Goal: Transaction & Acquisition: Book appointment/travel/reservation

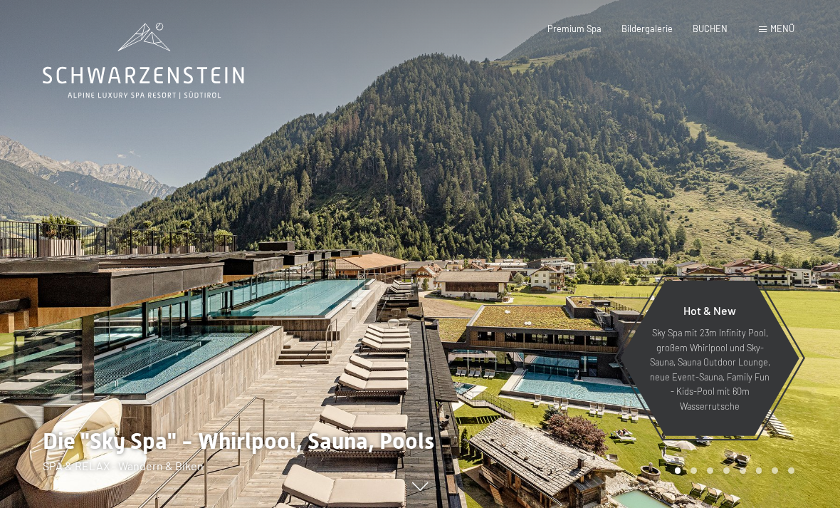
click at [770, 33] on div "Menü" at bounding box center [777, 29] width 36 height 13
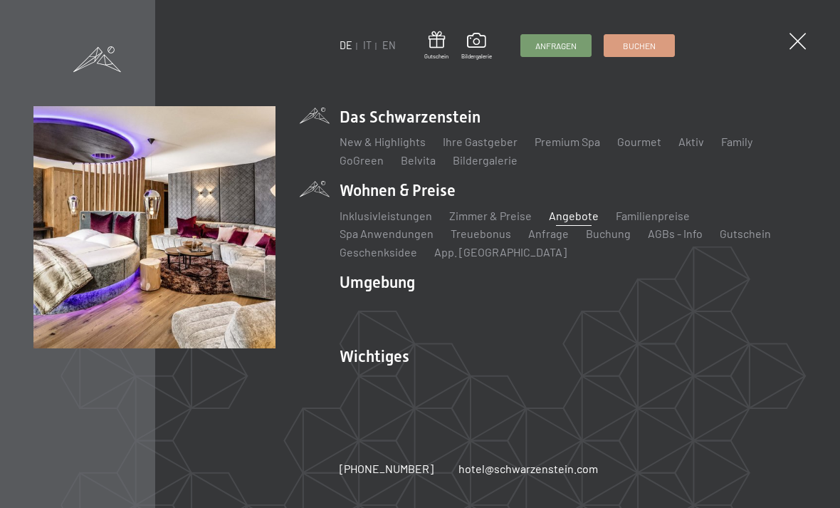
click at [573, 215] on link "Angebote" at bounding box center [574, 216] width 50 height 14
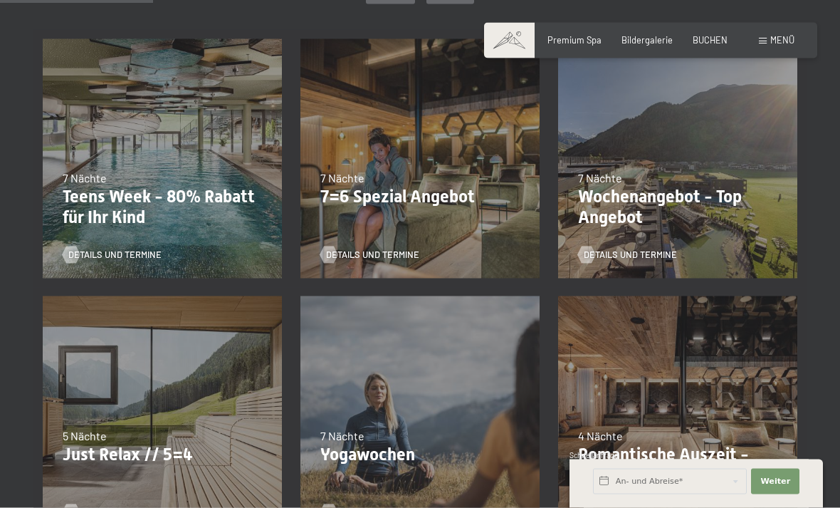
scroll to position [362, 0]
click at [626, 248] on span "Details und Termine" at bounding box center [644, 254] width 93 height 13
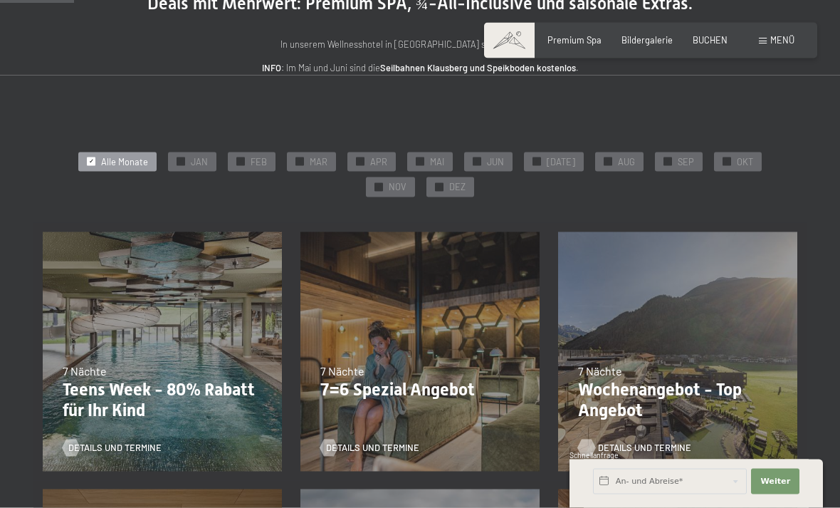
scroll to position [173, 0]
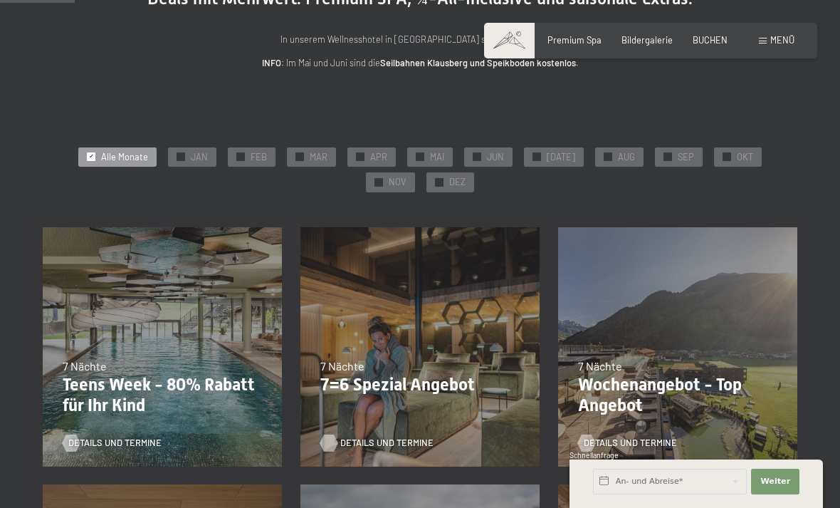
click at [380, 443] on span "Details und Termine" at bounding box center [386, 442] width 93 height 13
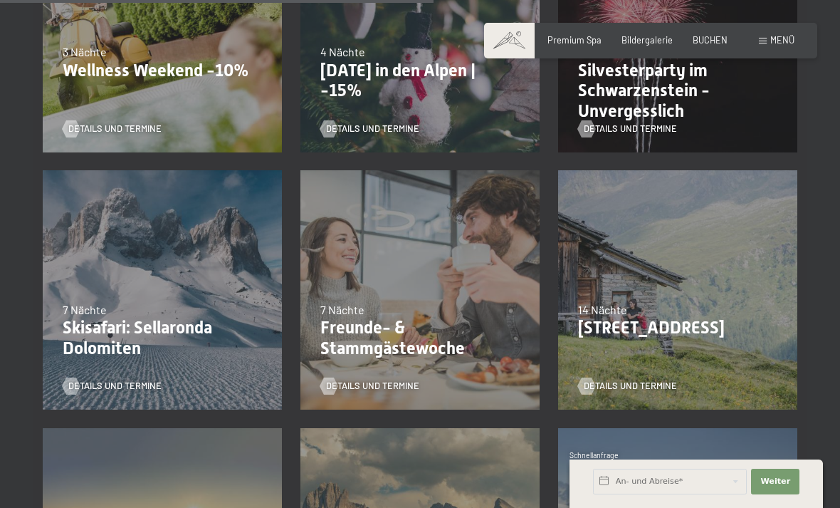
scroll to position [1003, 0]
click at [382, 381] on span "Details und Termine" at bounding box center [386, 385] width 93 height 13
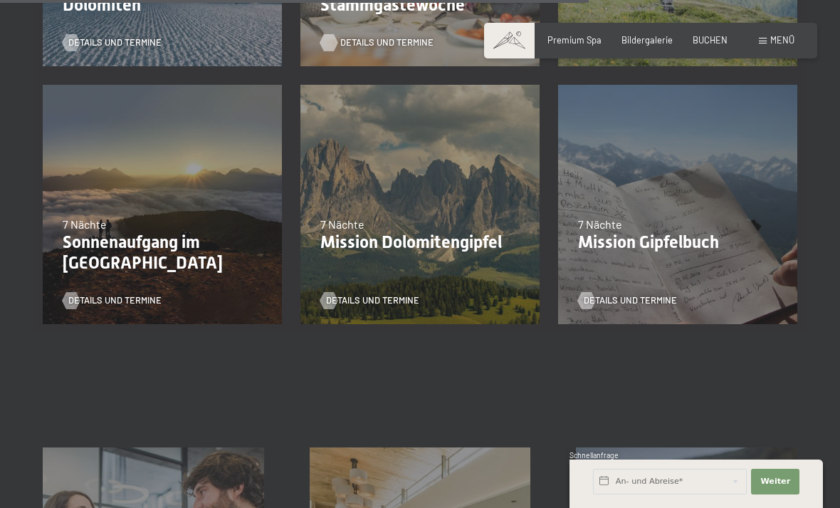
scroll to position [1363, 0]
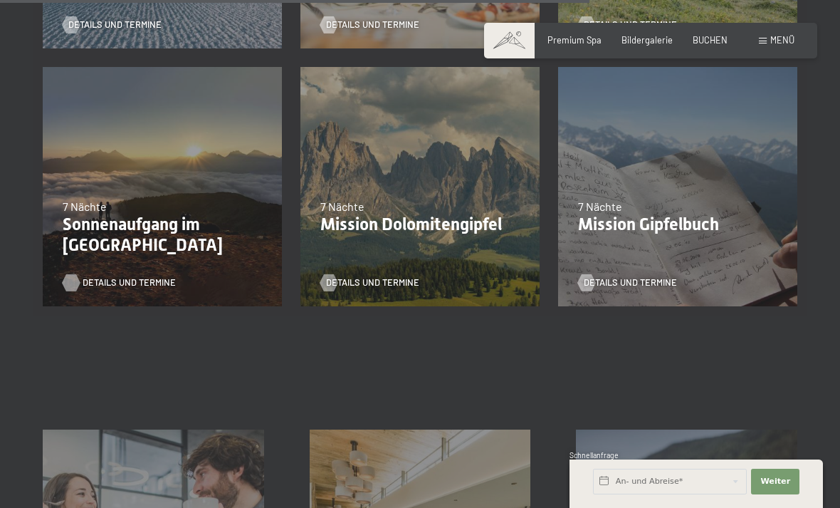
click at [110, 277] on span "Details und Termine" at bounding box center [129, 282] width 93 height 13
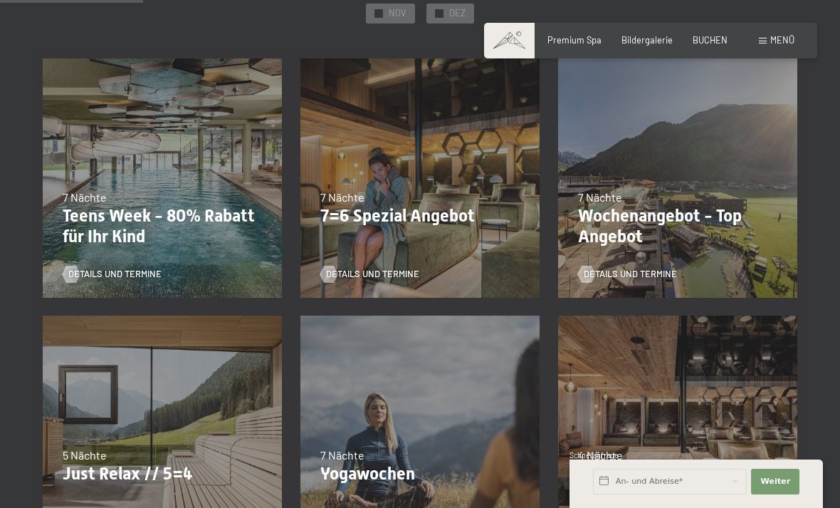
scroll to position [342, 0]
click at [387, 270] on span "Details und Termine" at bounding box center [386, 273] width 93 height 13
